Goal: Task Accomplishment & Management: Manage account settings

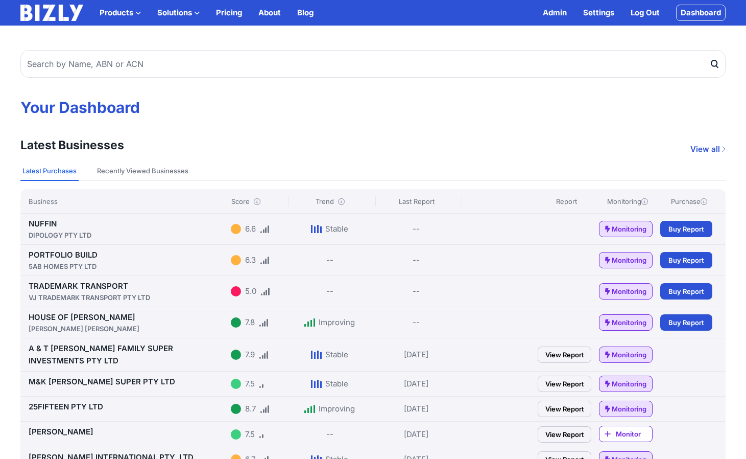
click at [245, 114] on h1 "Your Dashboard" at bounding box center [372, 107] width 705 height 18
click at [55, 230] on div "DIPOLOGY PTY LTD" at bounding box center [128, 235] width 198 height 10
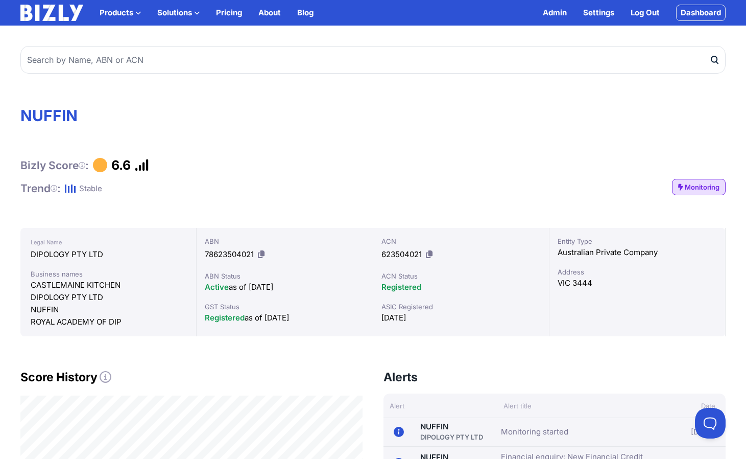
click at [614, 20] on div "Admin Settings Log Out Dashboard" at bounding box center [634, 13] width 183 height 16
click at [603, 13] on link "Settings" at bounding box center [598, 13] width 31 height 12
